Goal: Task Accomplishment & Management: Complete application form

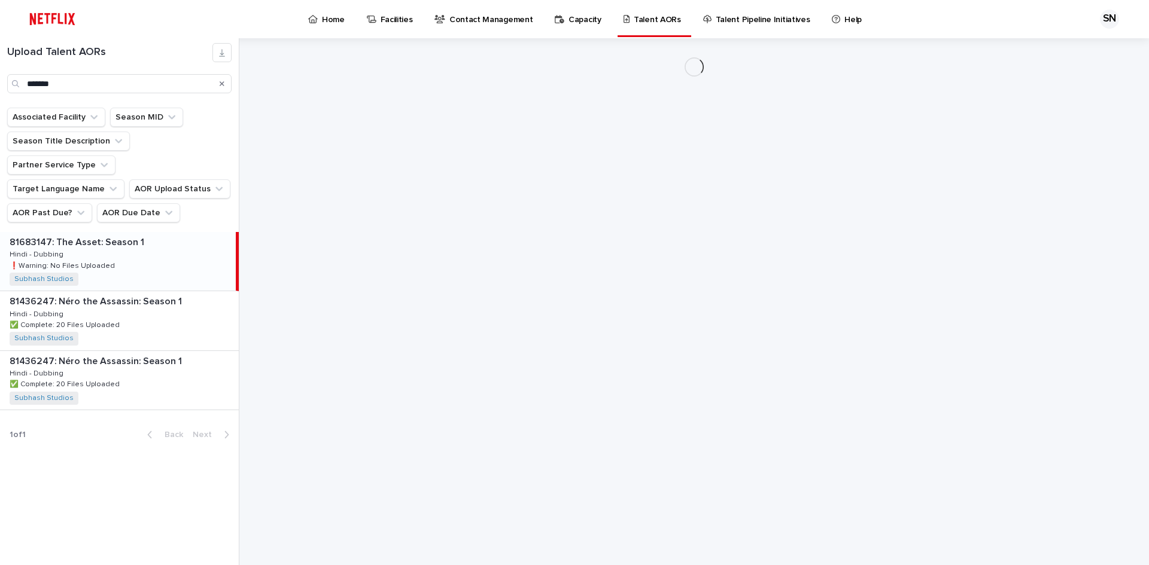
drag, startPoint x: 83, startPoint y: 221, endPoint x: 84, endPoint y: 203, distance: 18.6
click at [83, 235] on p "81683147: The Asset: Season 1" at bounding box center [78, 242] width 137 height 14
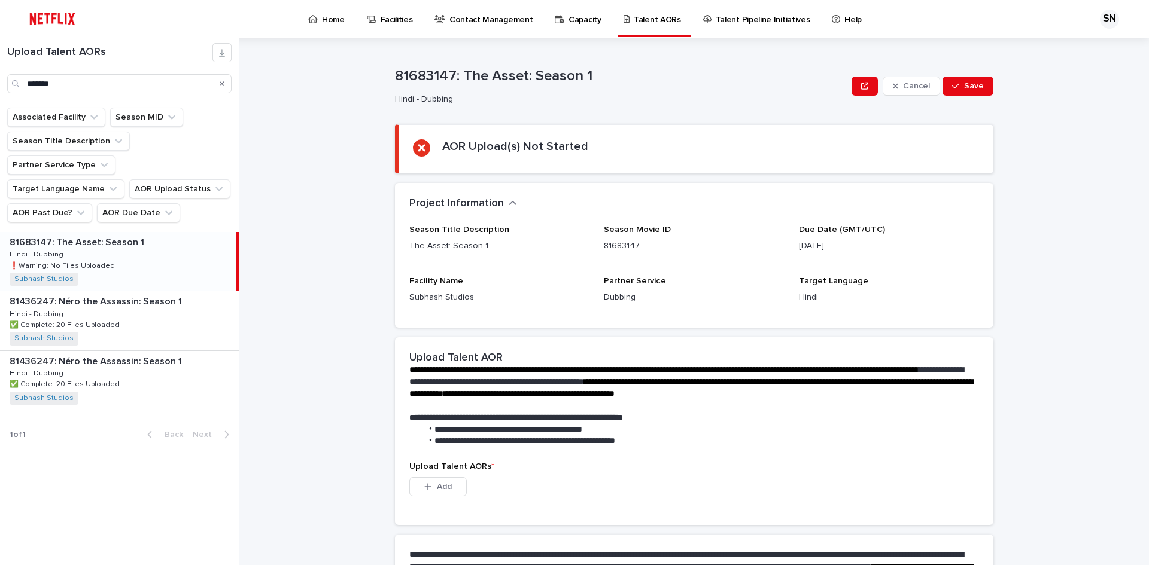
click at [102, 260] on p "❗️Warning: No Files Uploaded" at bounding box center [64, 265] width 108 height 11
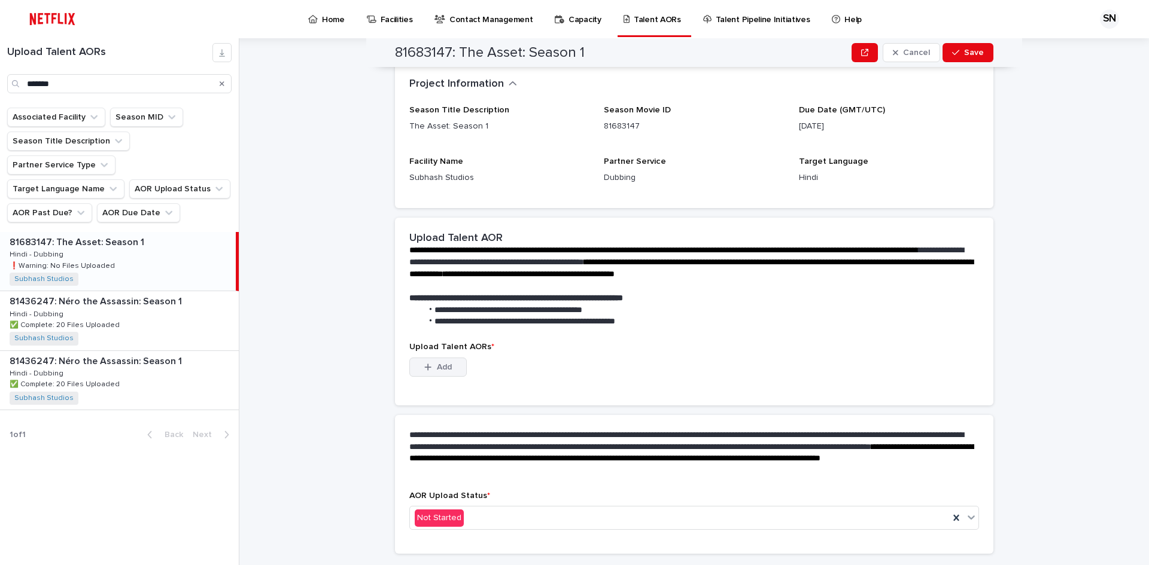
click at [425, 369] on icon "button" at bounding box center [428, 367] width 7 height 7
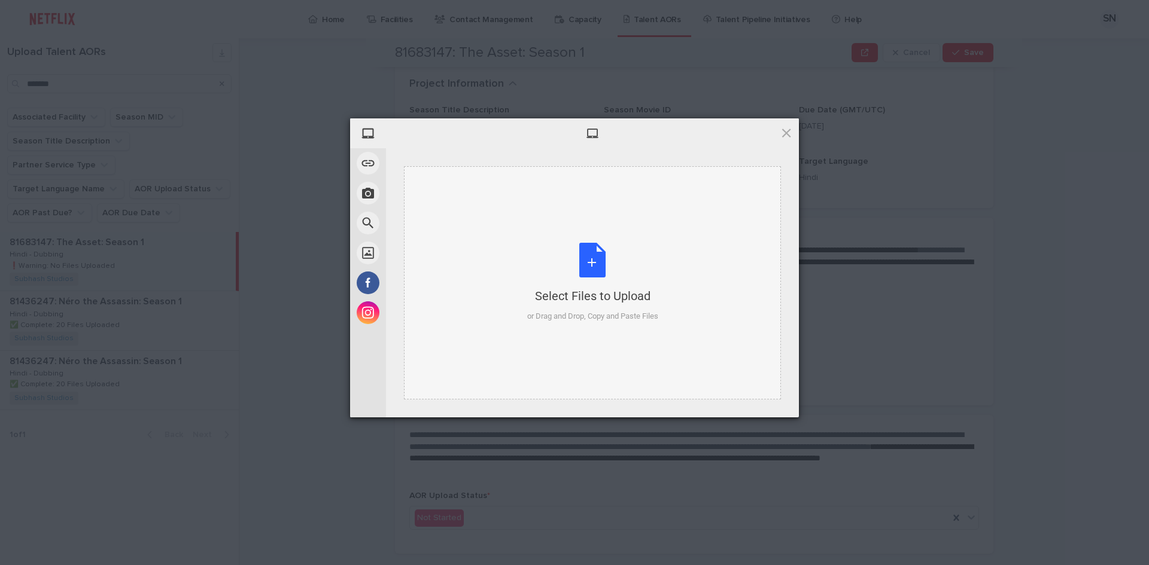
click at [583, 260] on div "Select Files to Upload or Drag and Drop, Copy and Paste Files" at bounding box center [592, 283] width 131 height 80
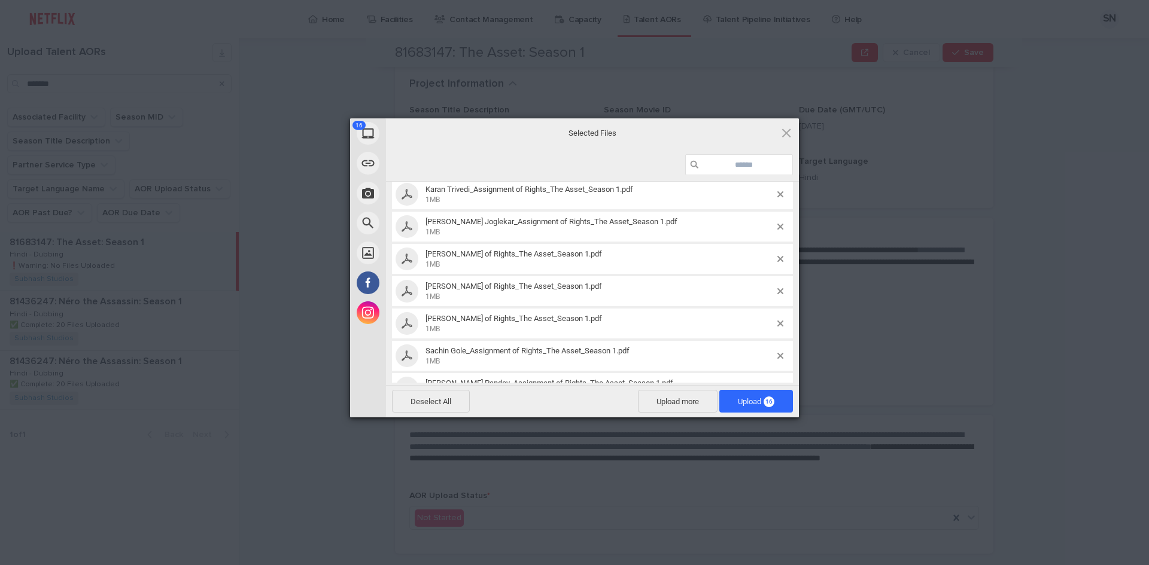
scroll to position [172, 0]
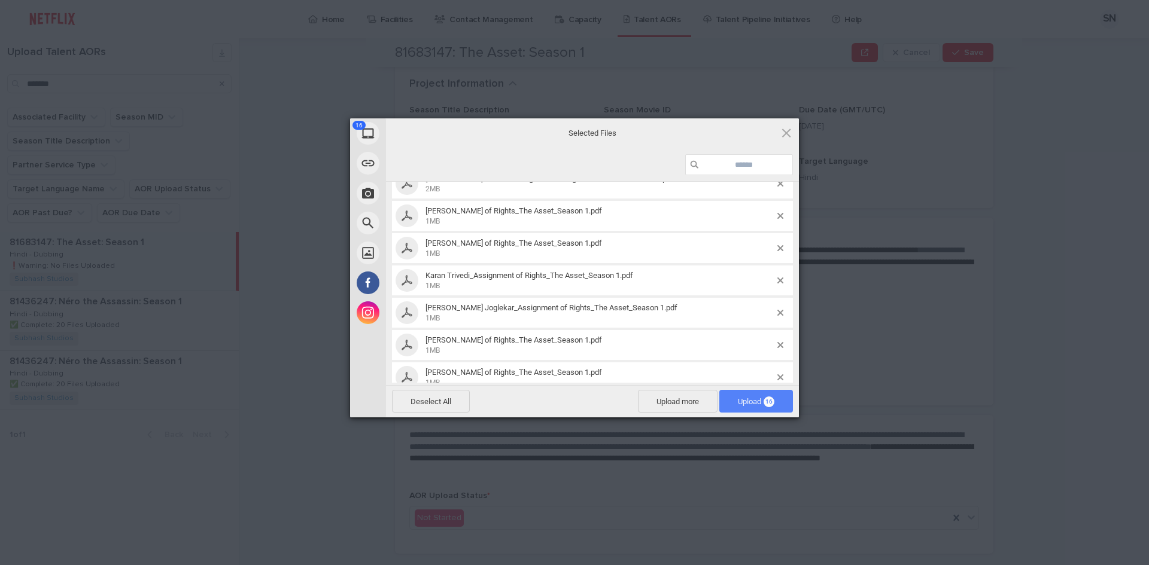
click at [762, 400] on span "Upload 16" at bounding box center [756, 401] width 36 height 9
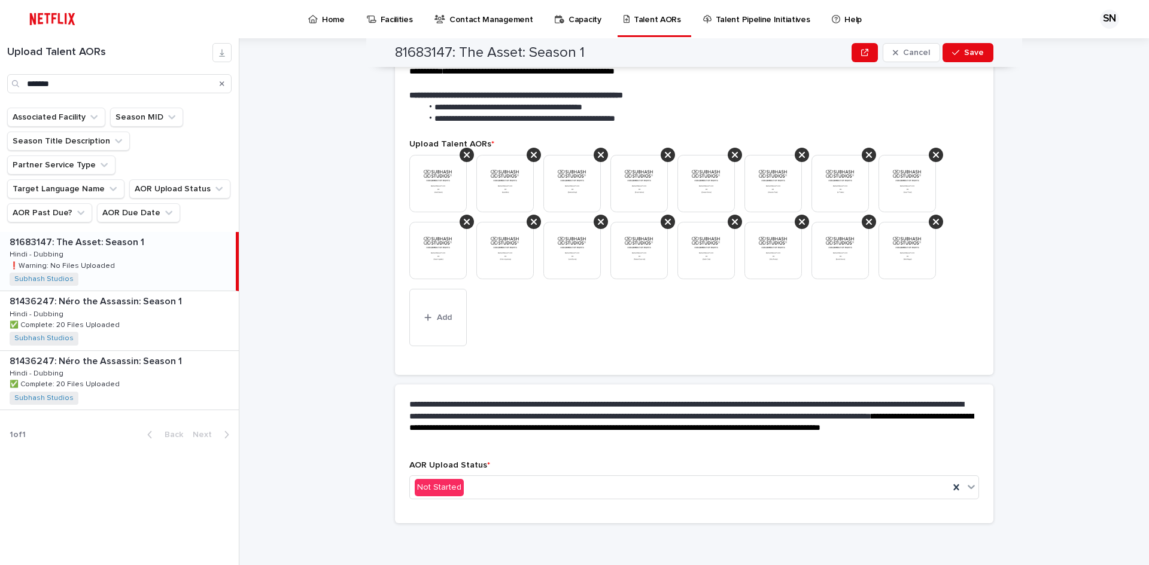
scroll to position [266, 0]
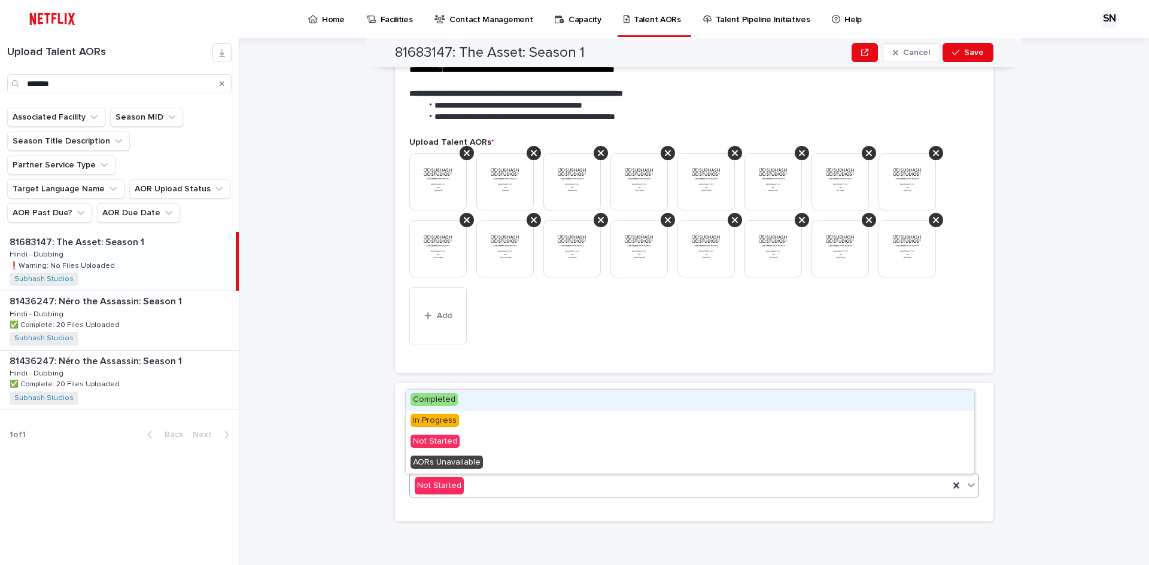
click at [513, 480] on div "Not Started" at bounding box center [679, 486] width 539 height 20
click at [461, 402] on div "Completed" at bounding box center [690, 400] width 568 height 21
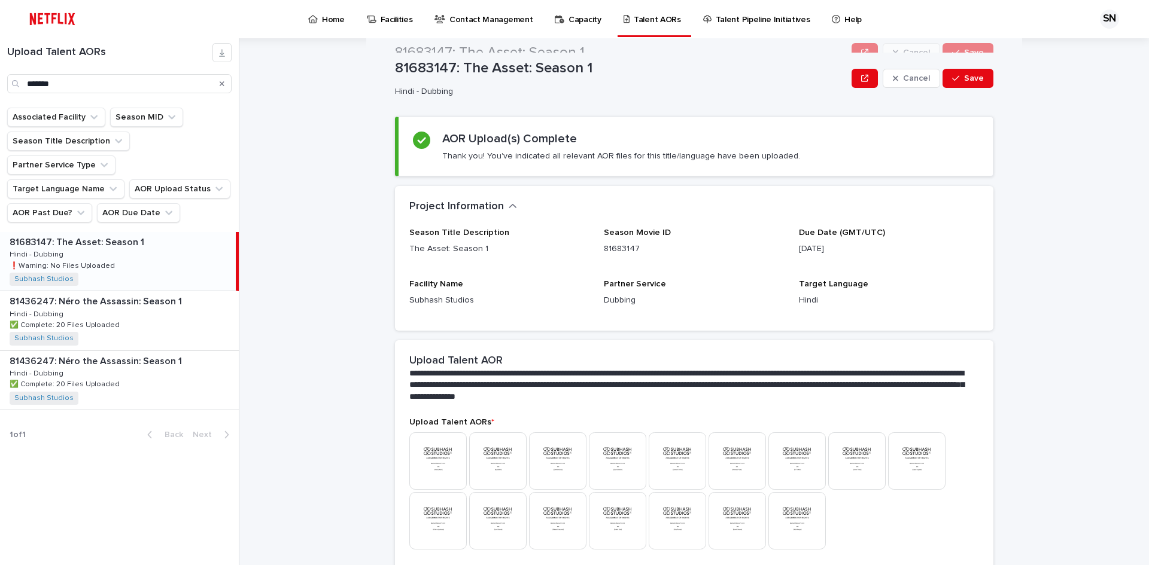
scroll to position [0, 0]
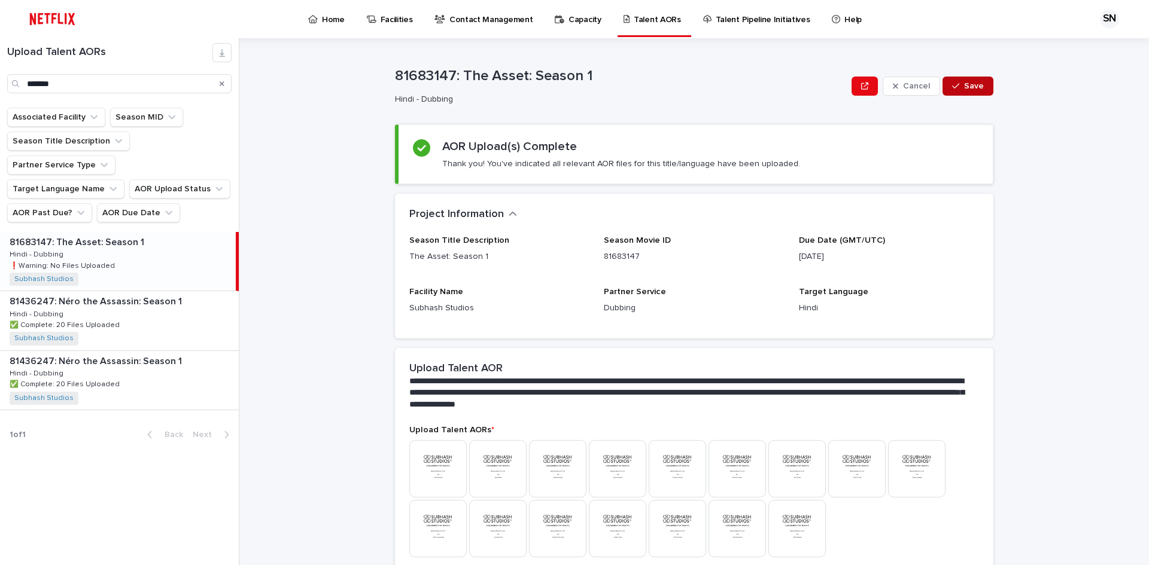
click at [956, 93] on button "Save" at bounding box center [967, 86] width 51 height 19
drag, startPoint x: 83, startPoint y: 84, endPoint x: 0, endPoint y: 88, distance: 82.7
click at [0, 88] on div "Upload Talent AORs *******" at bounding box center [119, 68] width 239 height 50
paste input "*****"
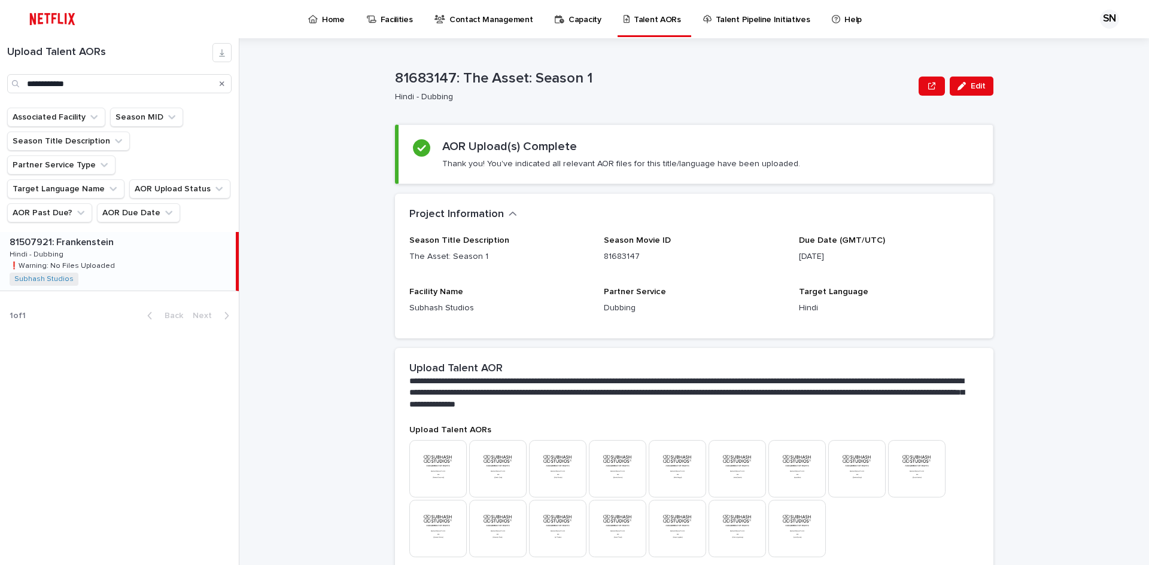
click at [111, 232] on div "81507921: Frankenstein 81507921: Frankenstein Hindi - Dubbing Hindi - Dubbing ❗…" at bounding box center [118, 261] width 236 height 59
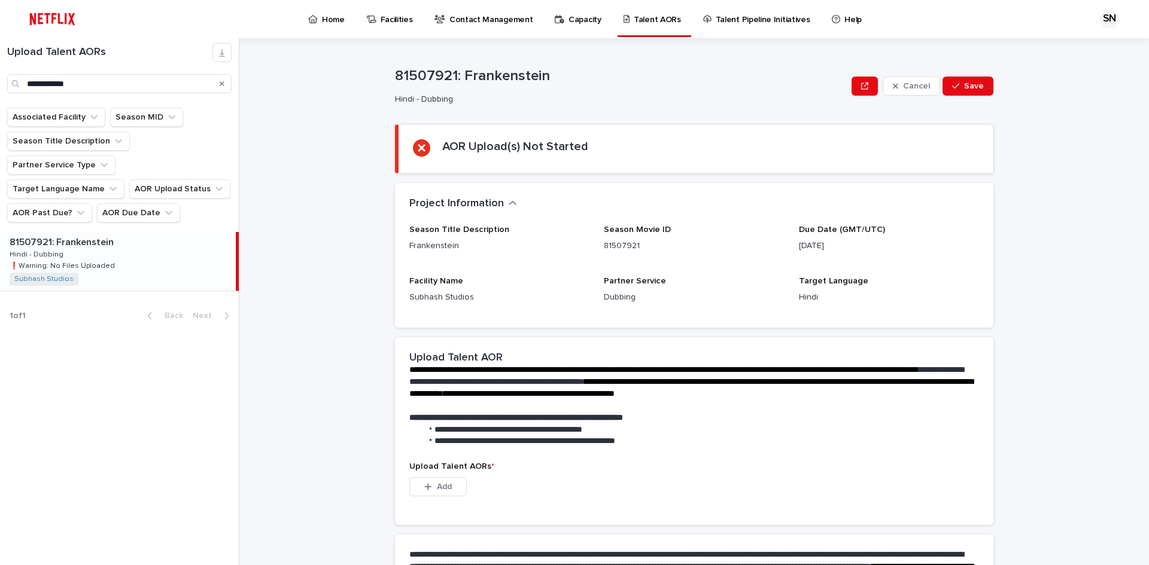
click at [89, 260] on p "❗️Warning: No Files Uploaded" at bounding box center [64, 265] width 108 height 11
drag, startPoint x: 78, startPoint y: 83, endPoint x: 0, endPoint y: 82, distance: 78.4
click at [0, 83] on div "**********" at bounding box center [119, 68] width 239 height 50
paste input "Search"
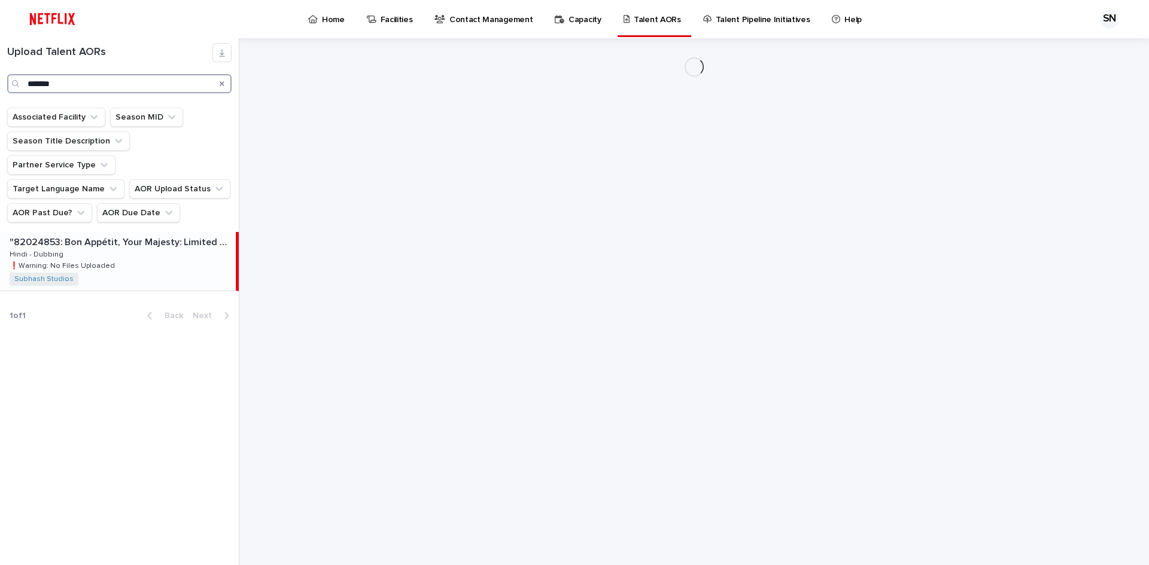
type input "*******"
click at [65, 248] on div ""82024853: Bon Appétit, Your Majesty: Limited Series" "82024853: Bon Appétit, Y…" at bounding box center [118, 261] width 236 height 59
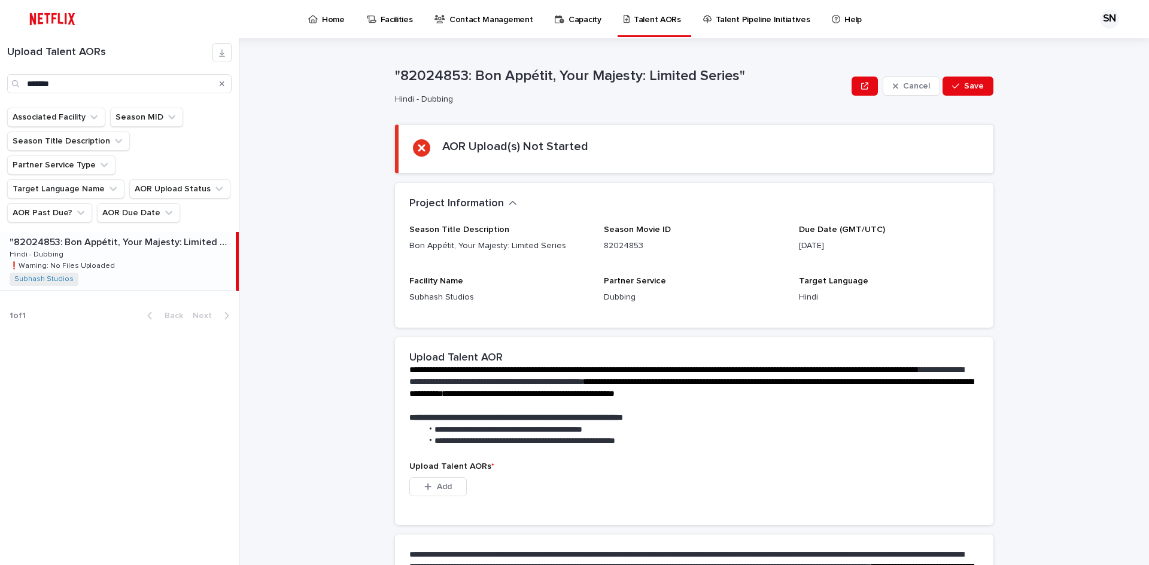
click at [93, 260] on p "❗️Warning: No Files Uploaded" at bounding box center [64, 265] width 108 height 11
